Goal: Find contact information: Find contact information

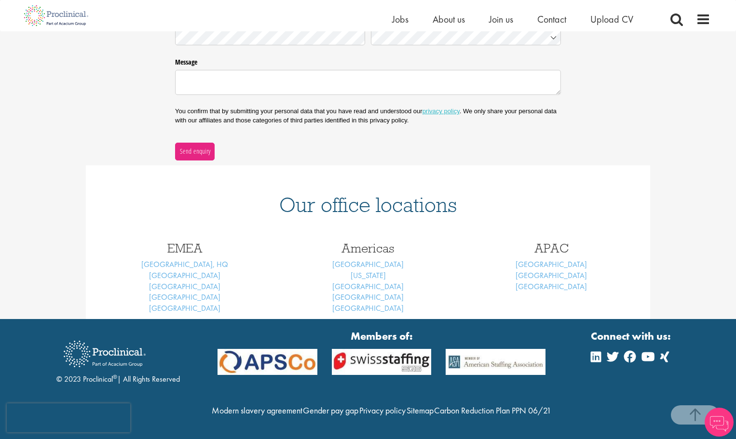
scroll to position [286, 0]
click at [182, 259] on link "[GEOGRAPHIC_DATA], HQ" at bounding box center [184, 264] width 87 height 10
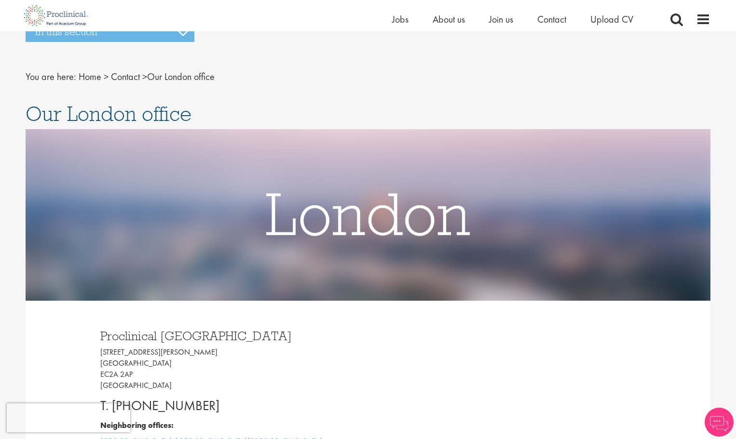
scroll to position [193, 0]
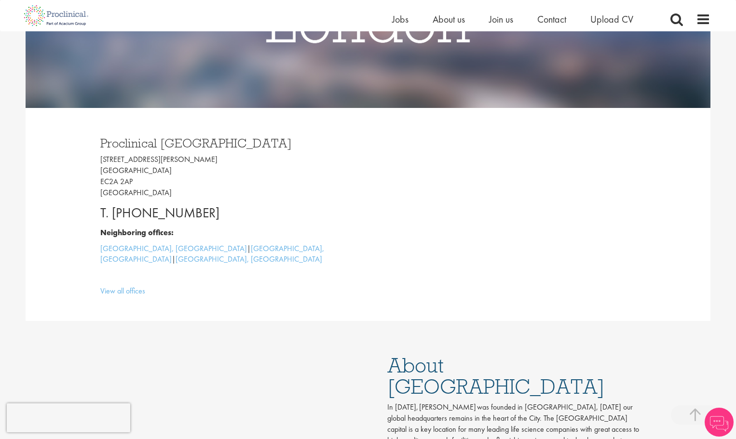
drag, startPoint x: 216, startPoint y: 209, endPoint x: 113, endPoint y: 215, distance: 103.3
click at [113, 215] on p "T. +44 207 437 6824" at bounding box center [230, 212] width 260 height 19
copy p "+44 207 437 6824"
